Goal: Information Seeking & Learning: Find specific page/section

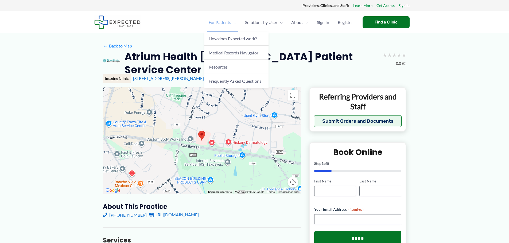
click at [236, 23] on link "For Patients" at bounding box center [222, 22] width 36 height 19
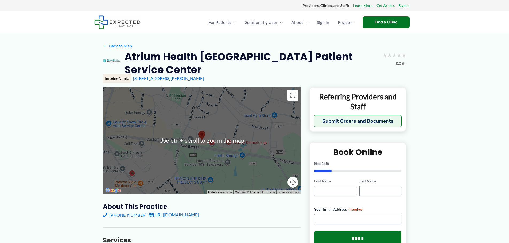
click at [194, 148] on div at bounding box center [202, 140] width 198 height 107
click at [244, 140] on div at bounding box center [202, 140] width 198 height 107
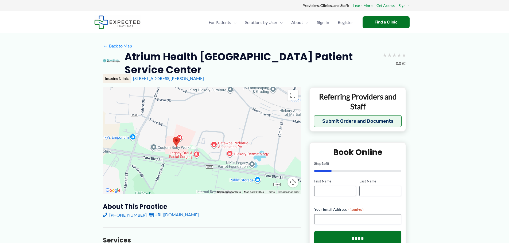
drag, startPoint x: 173, startPoint y: 146, endPoint x: 186, endPoint y: 147, distance: 13.6
click at [186, 147] on div at bounding box center [202, 140] width 198 height 107
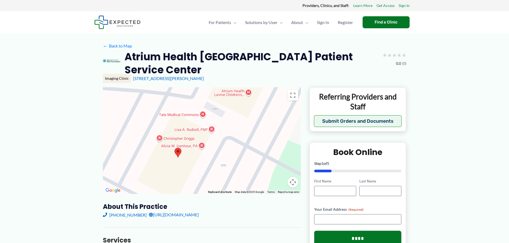
drag, startPoint x: 160, startPoint y: 164, endPoint x: 217, endPoint y: 136, distance: 64.0
click at [217, 136] on div at bounding box center [202, 140] width 198 height 107
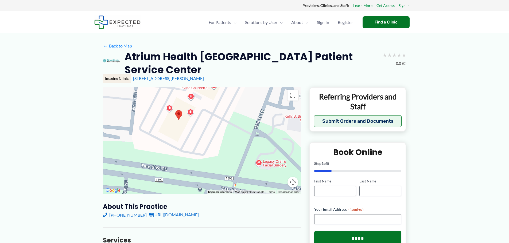
drag, startPoint x: 210, startPoint y: 154, endPoint x: 195, endPoint y: 128, distance: 29.1
click at [195, 128] on div at bounding box center [202, 140] width 198 height 107
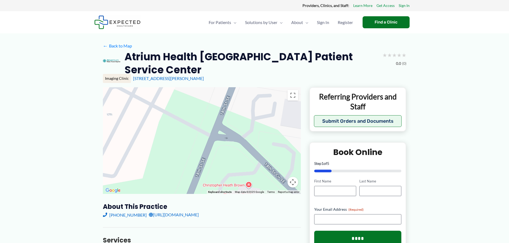
drag, startPoint x: 235, startPoint y: 134, endPoint x: 146, endPoint y: 128, distance: 89.6
click at [146, 128] on div at bounding box center [202, 140] width 198 height 107
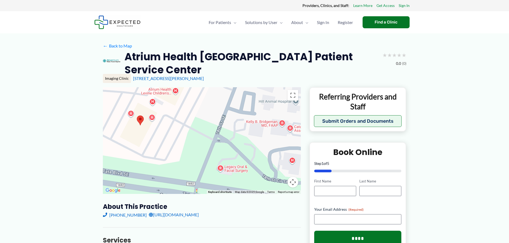
drag, startPoint x: 172, startPoint y: 139, endPoint x: 209, endPoint y: 148, distance: 37.3
click at [209, 148] on div at bounding box center [202, 140] width 198 height 107
click at [137, 116] on area at bounding box center [137, 116] width 0 height 0
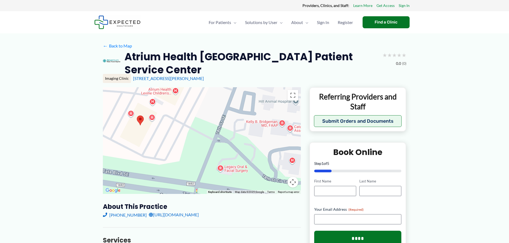
drag, startPoint x: 167, startPoint y: 127, endPoint x: 196, endPoint y: 129, distance: 28.9
click at [196, 129] on div at bounding box center [202, 140] width 198 height 107
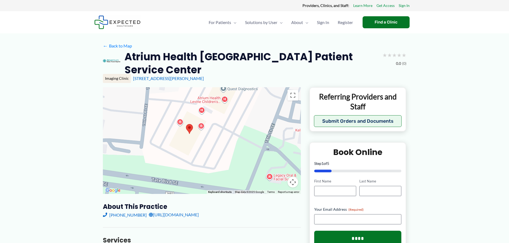
drag, startPoint x: 176, startPoint y: 123, endPoint x: 225, endPoint y: 132, distance: 49.9
click at [225, 132] on div at bounding box center [202, 140] width 198 height 107
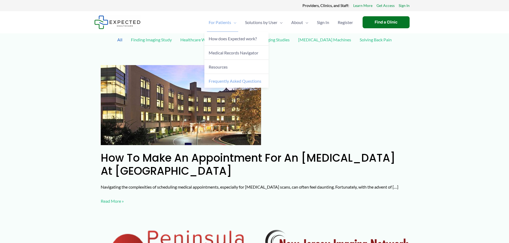
click at [228, 80] on span "Frequently Asked Questions" at bounding box center [235, 81] width 53 height 5
